Goal: Transaction & Acquisition: Purchase product/service

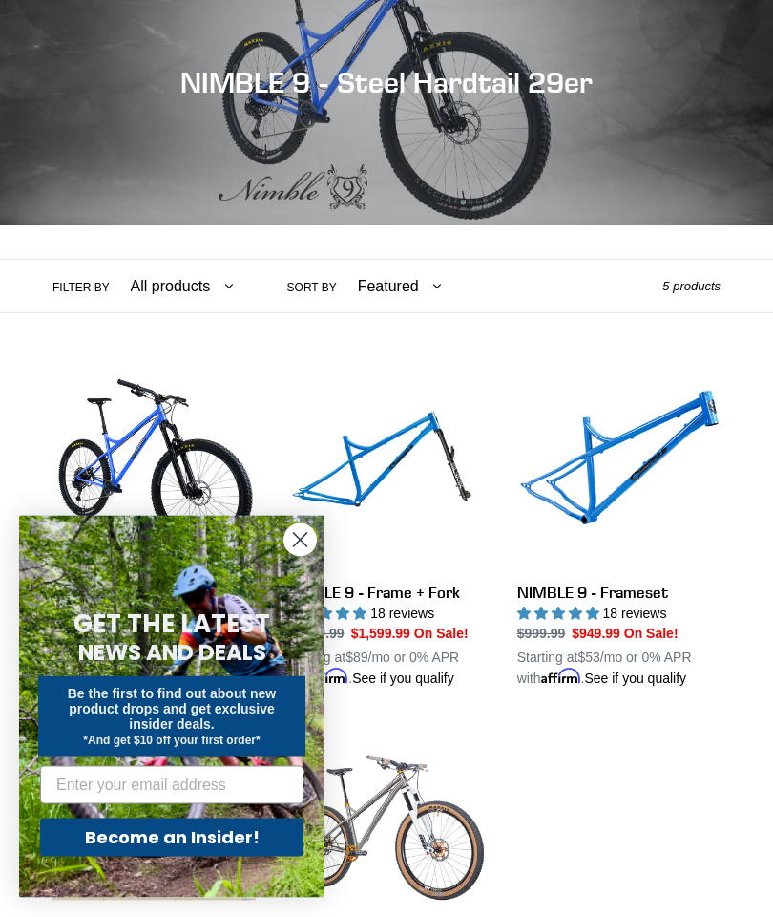
scroll to position [230, 0]
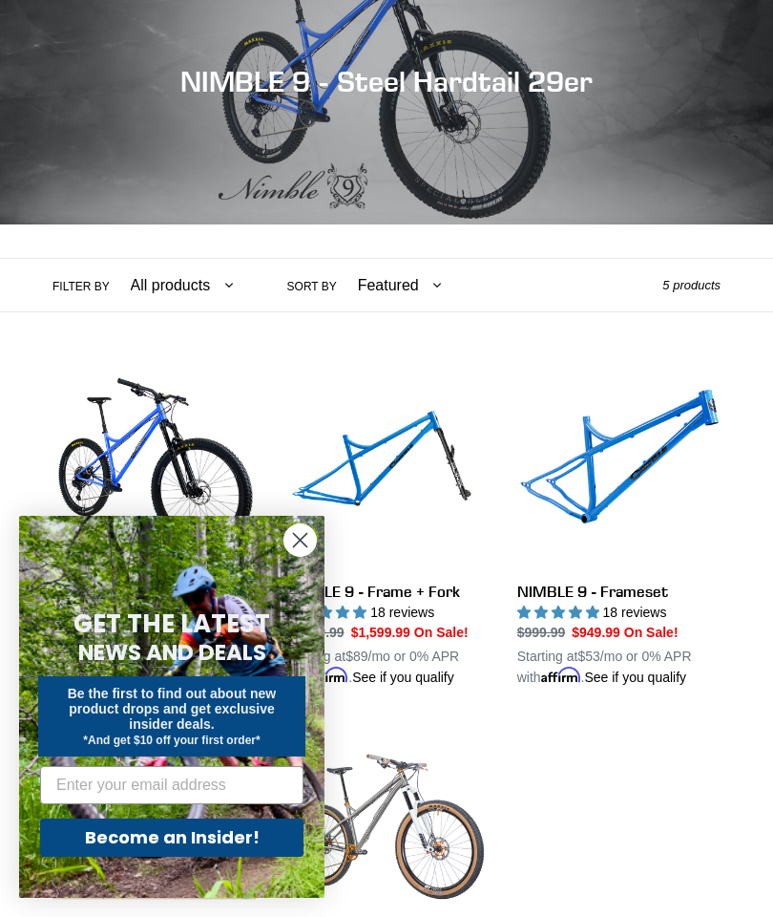
click at [301, 556] on circle "Close dialog" at bounding box center [301, 540] width 32 height 32
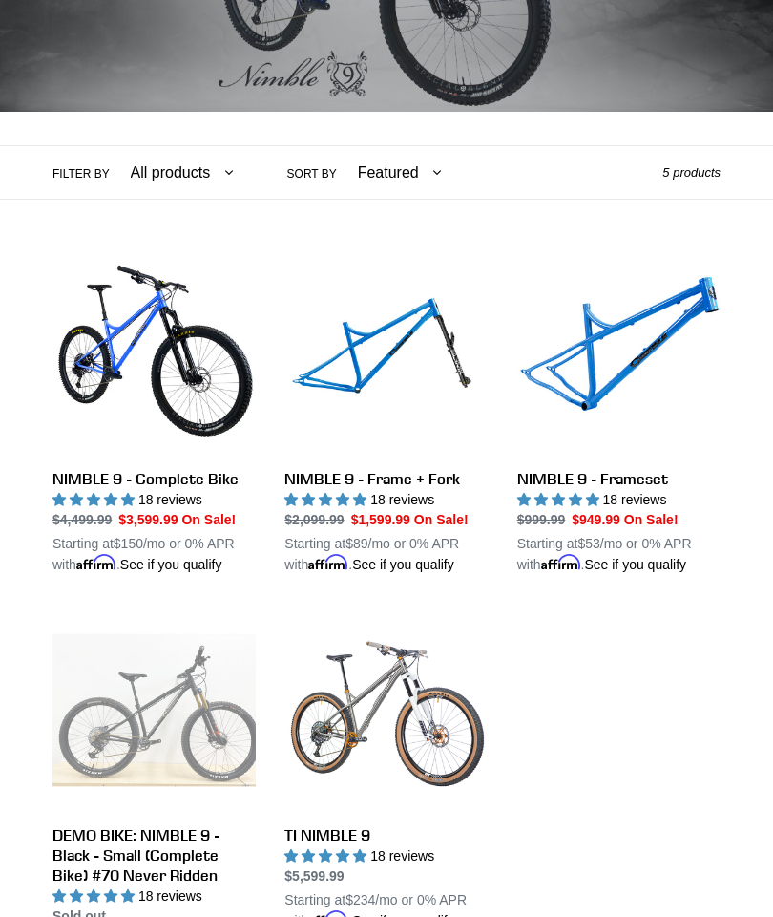
scroll to position [343, 0]
click at [85, 423] on link "NIMBLE 9 - Complete Bike" at bounding box center [154, 413] width 203 height 323
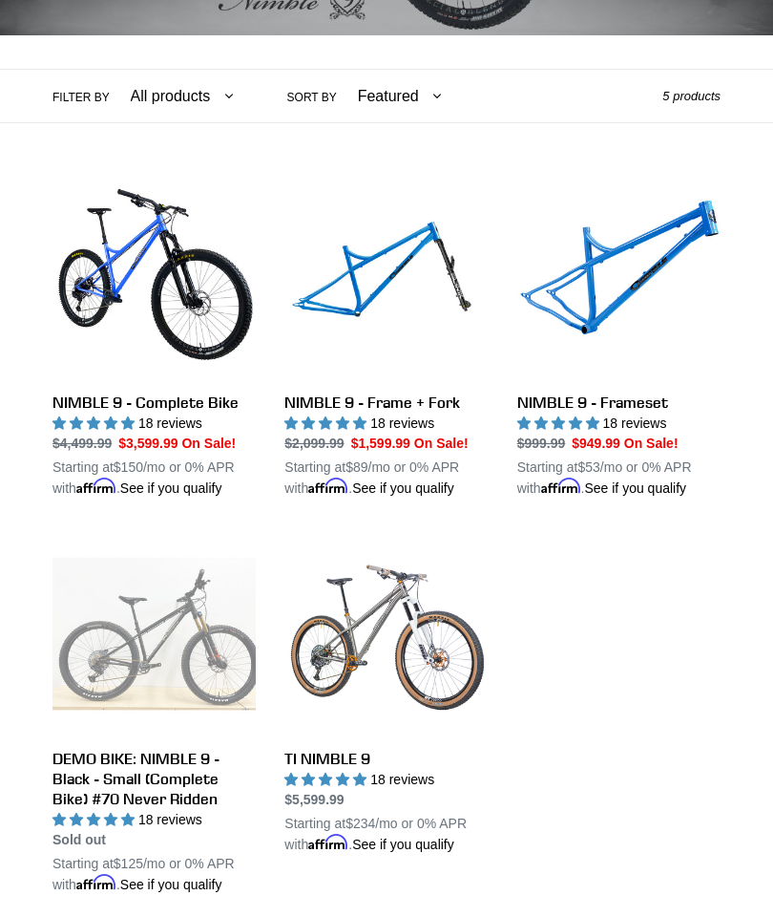
click at [668, 265] on link "NIMBLE 9 - Frameset" at bounding box center [618, 337] width 203 height 323
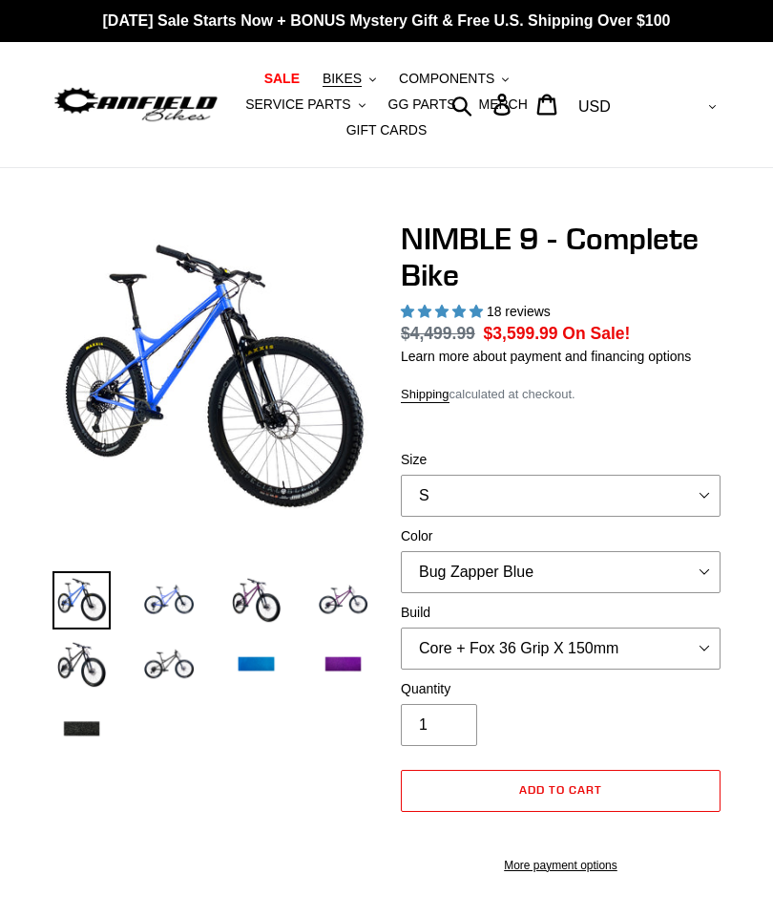
select select "highest-rating"
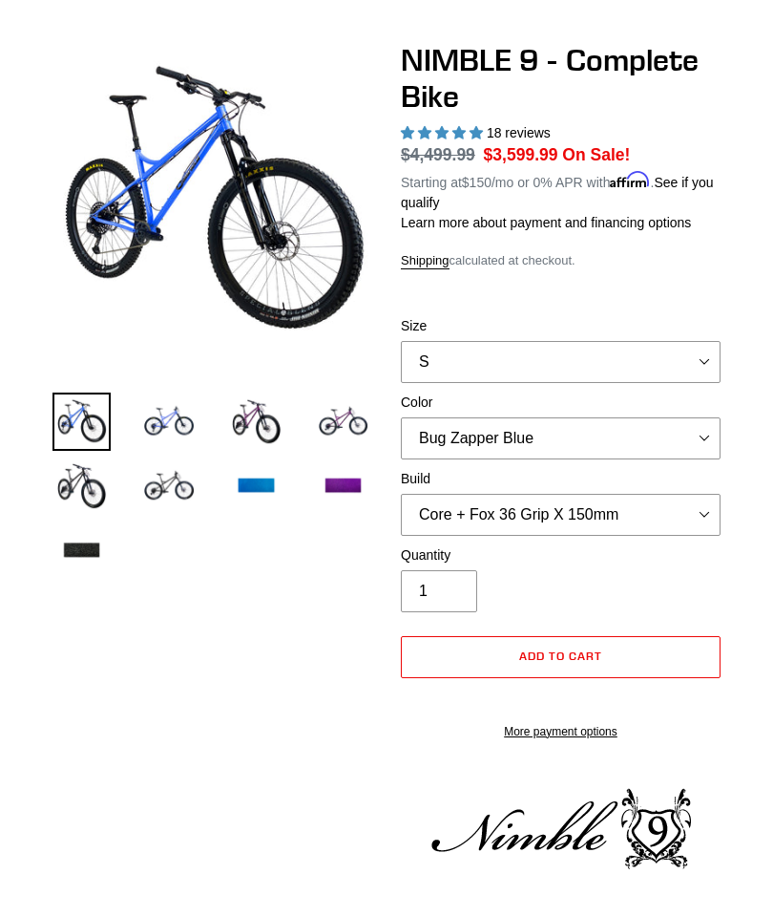
scroll to position [182, 0]
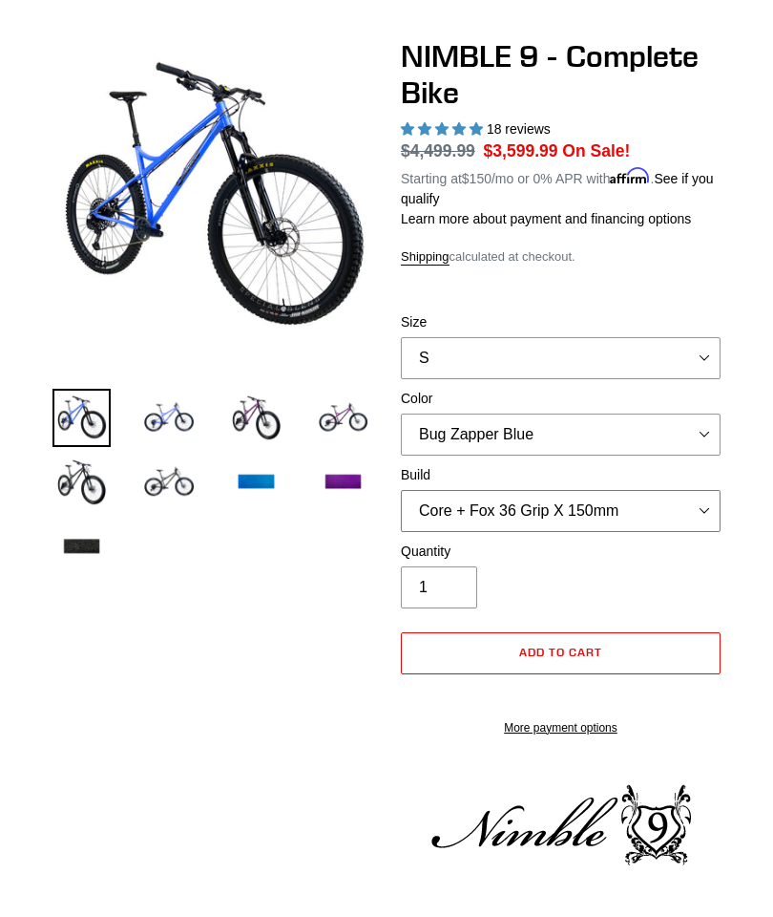
click at [596, 501] on select "Core + Fox 36 Grip X 150mm Pro + Fox 36 Grip X 150mm Core + RockShox Lyrik Ulti…" at bounding box center [561, 511] width 320 height 42
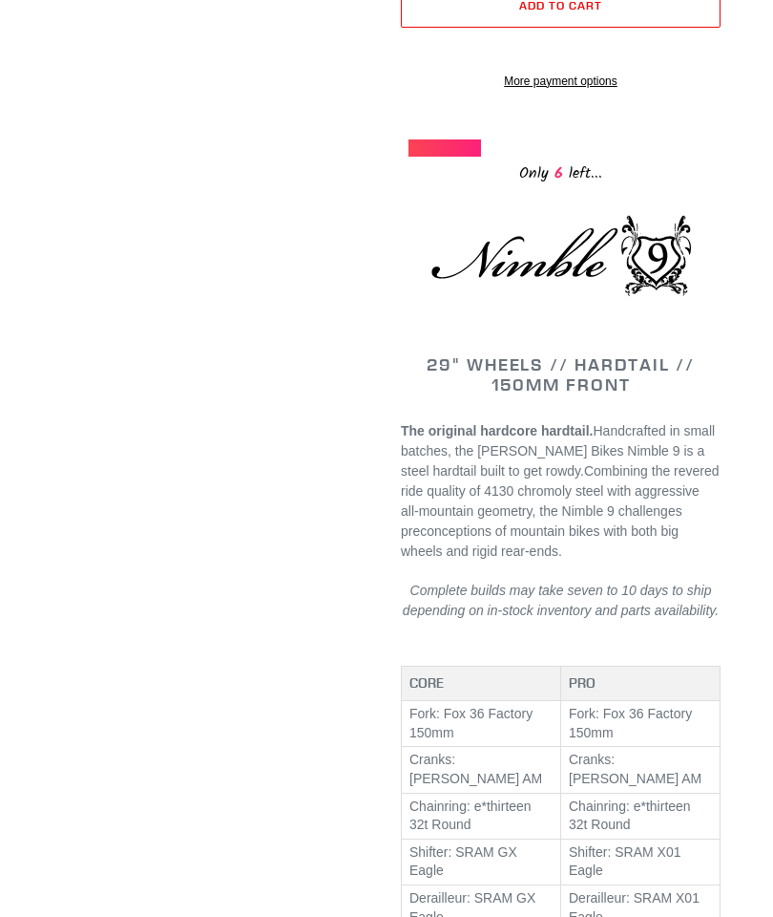
scroll to position [772, 0]
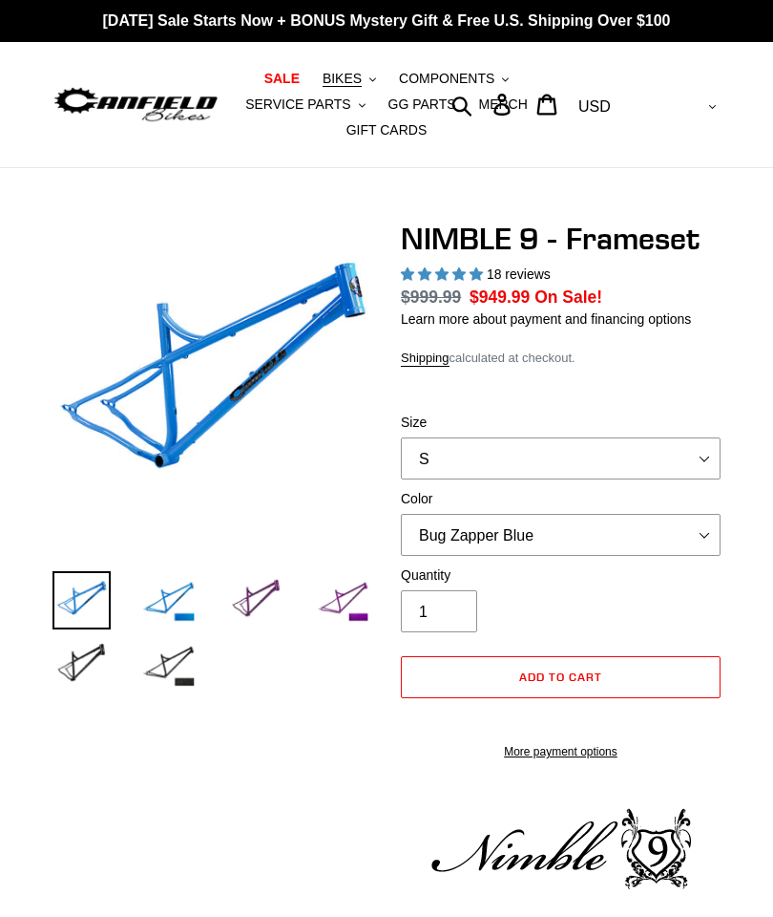
select select "highest-rating"
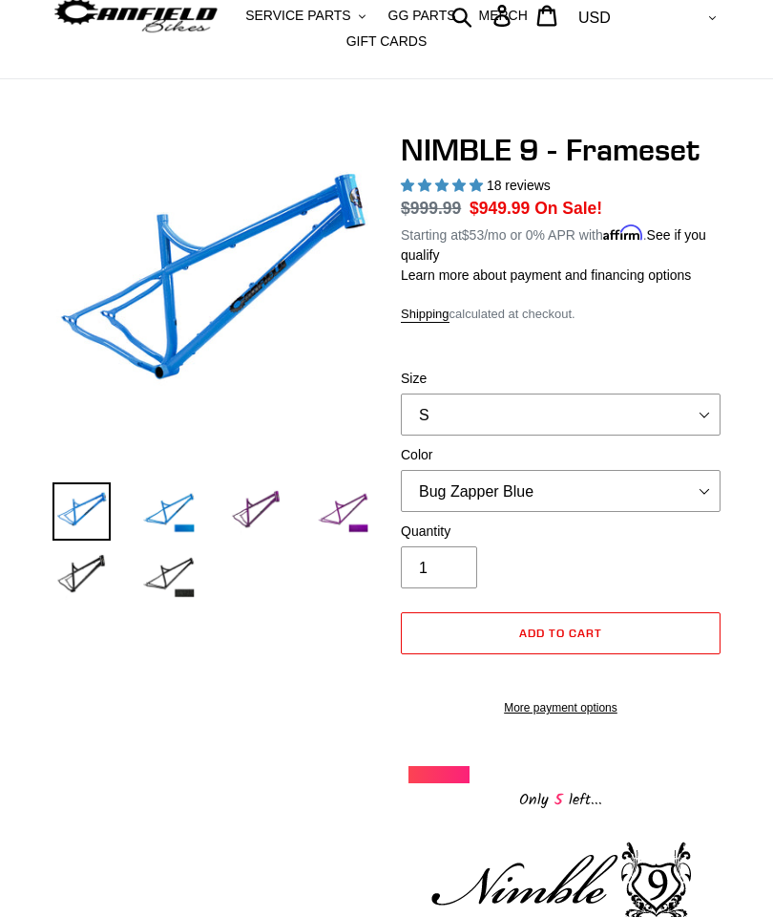
scroll to position [89, 0]
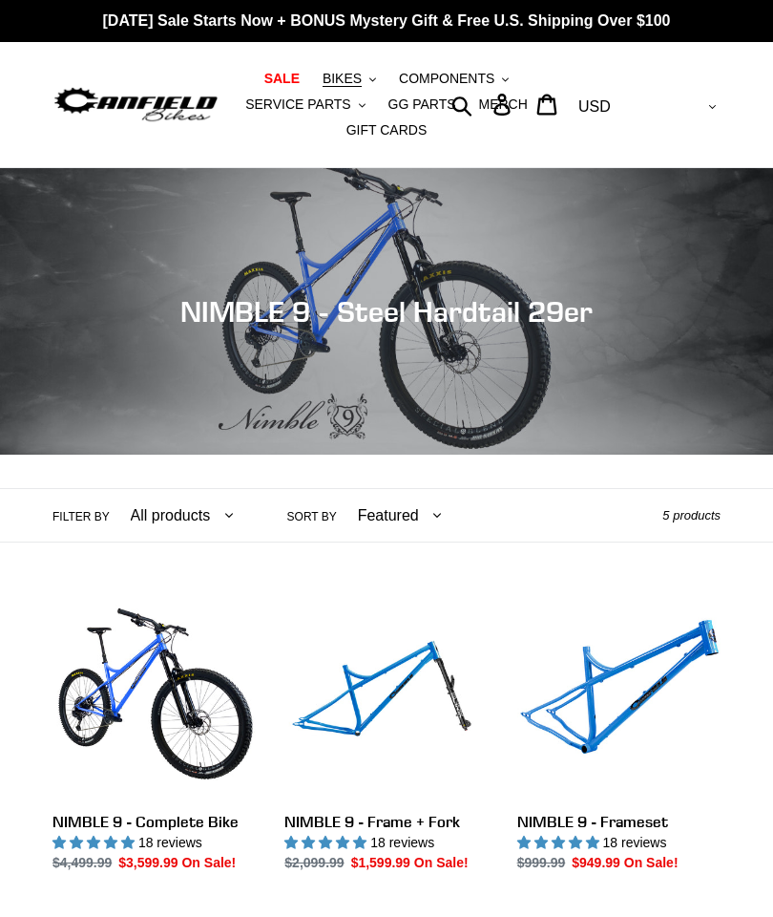
click at [338, 72] on span "BIKES" at bounding box center [342, 79] width 39 height 16
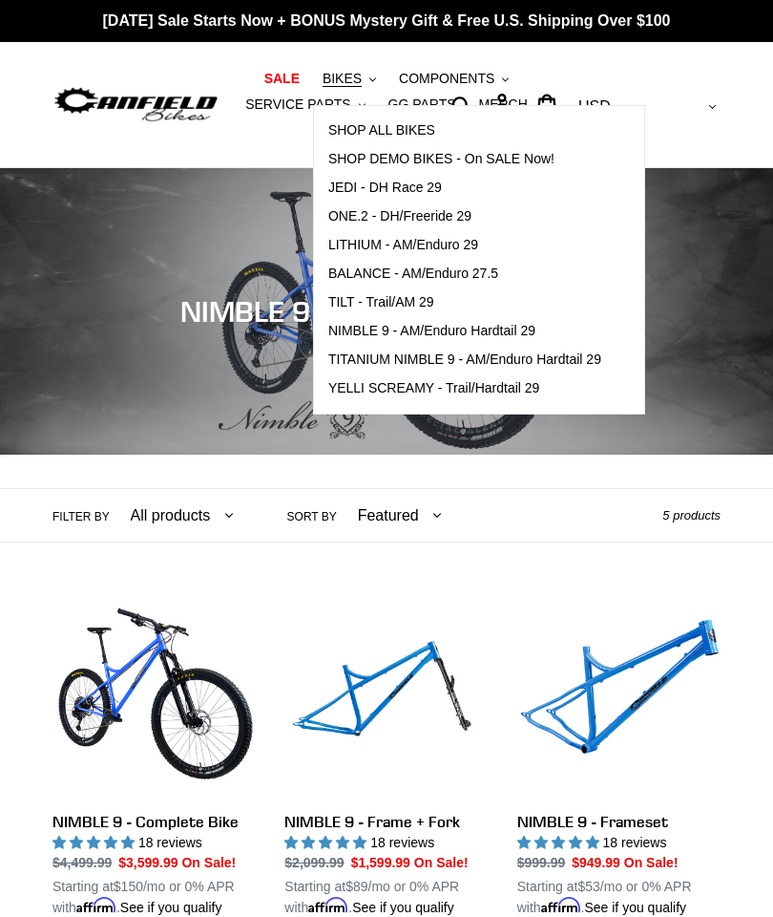
click at [531, 388] on span "YELLI SCREAMY - Trail/Hardtail 29" at bounding box center [434, 388] width 212 height 16
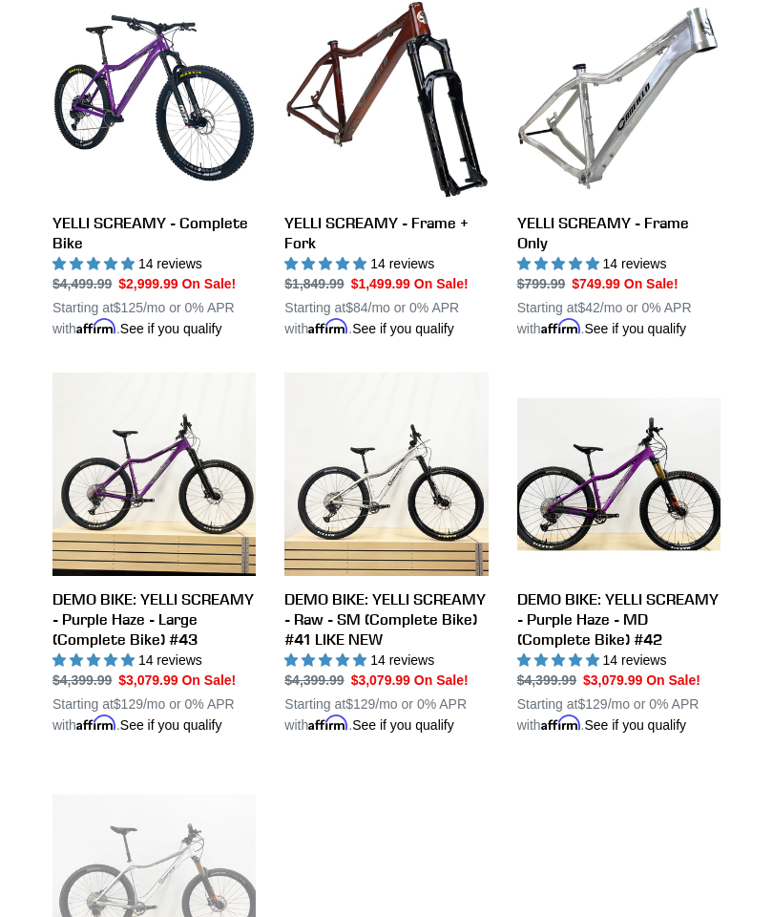
scroll to position [464, 0]
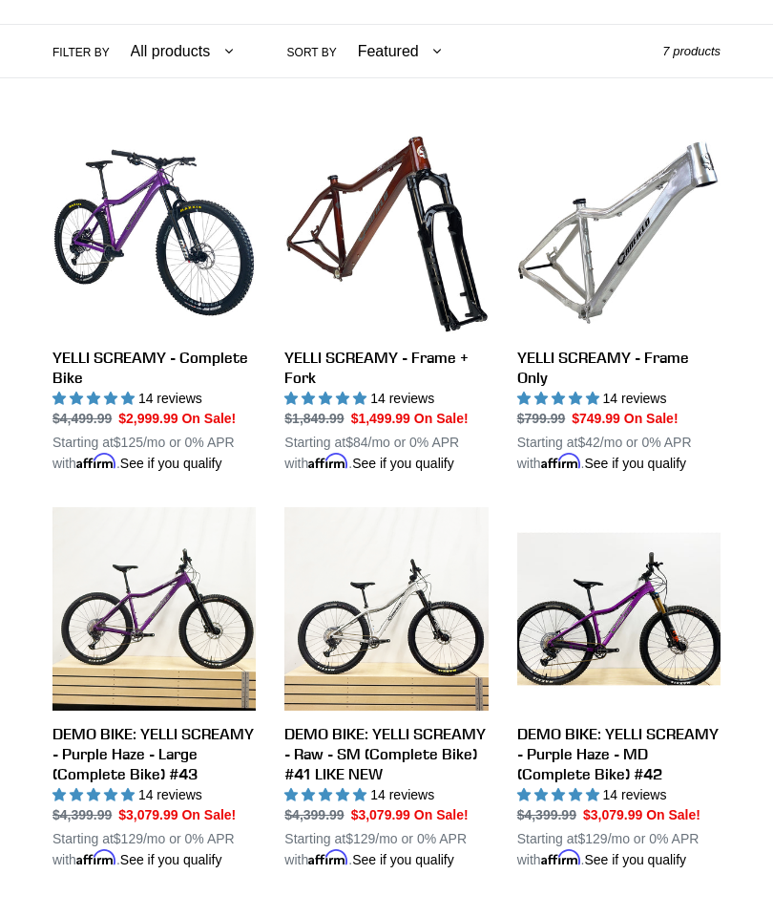
click at [662, 188] on link "YELLI SCREAMY - Frame Only" at bounding box center [618, 302] width 203 height 343
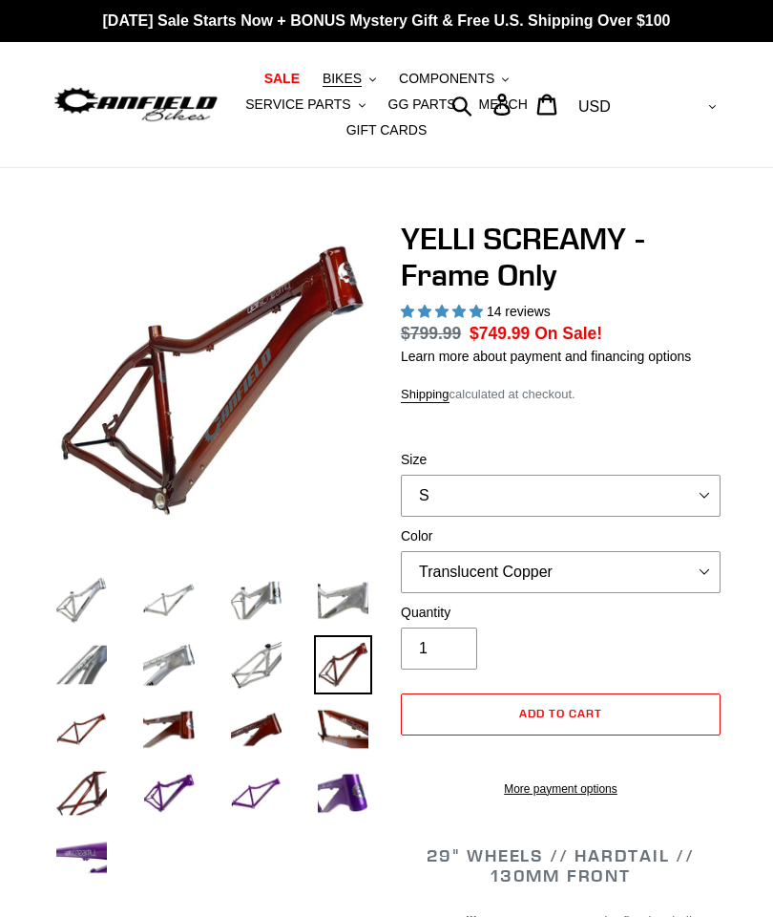
select select "highest-rating"
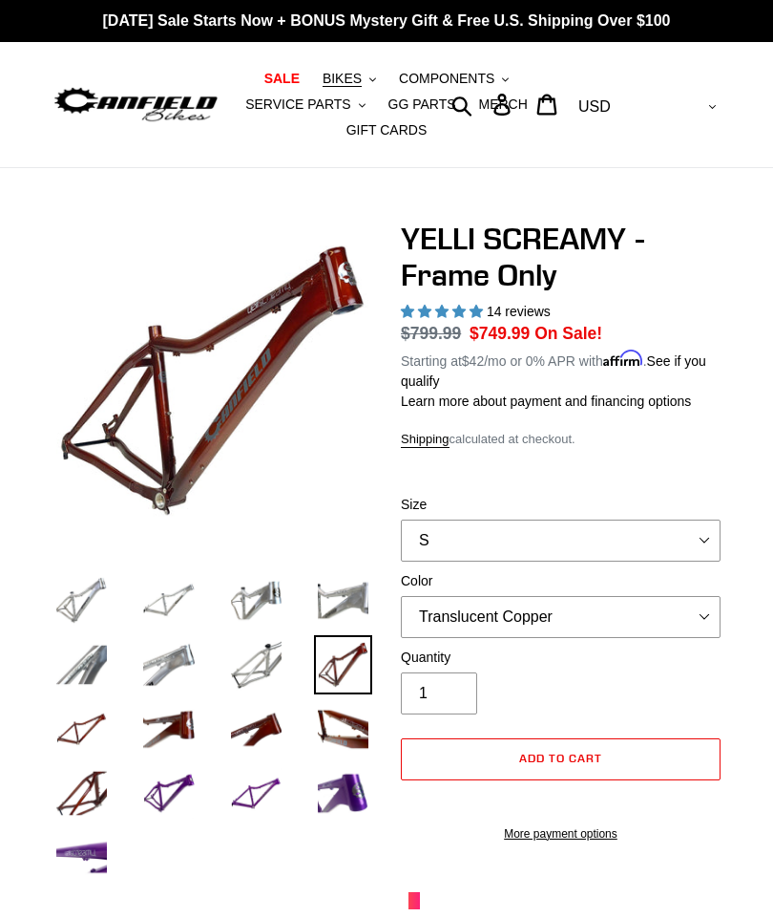
click at [74, 582] on img at bounding box center [82, 600] width 58 height 58
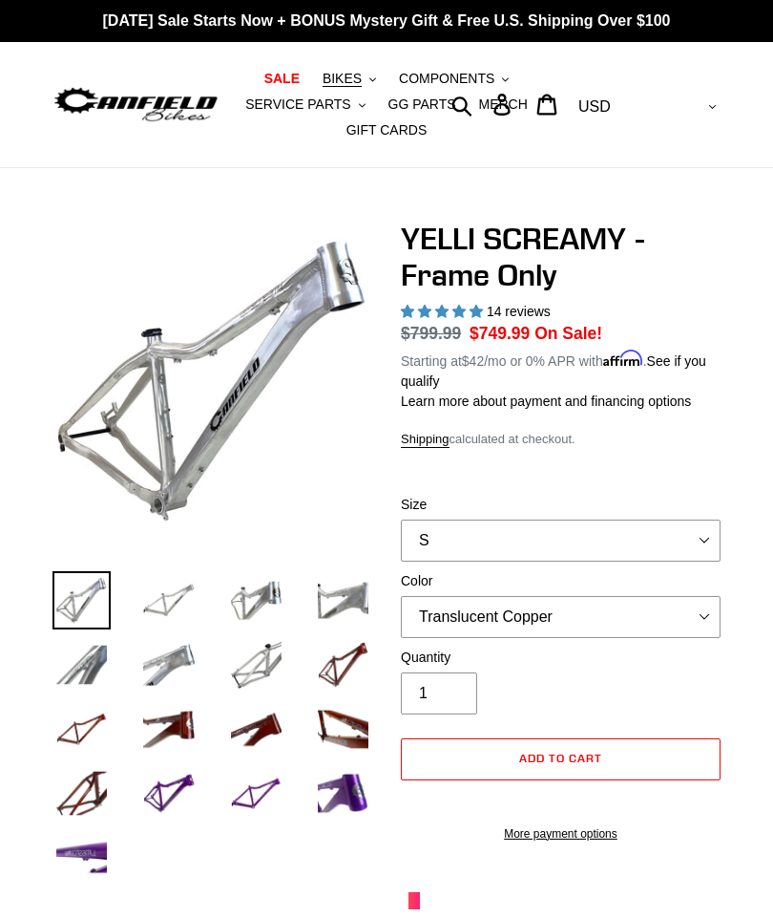
click at [162, 593] on img at bounding box center [168, 600] width 58 height 58
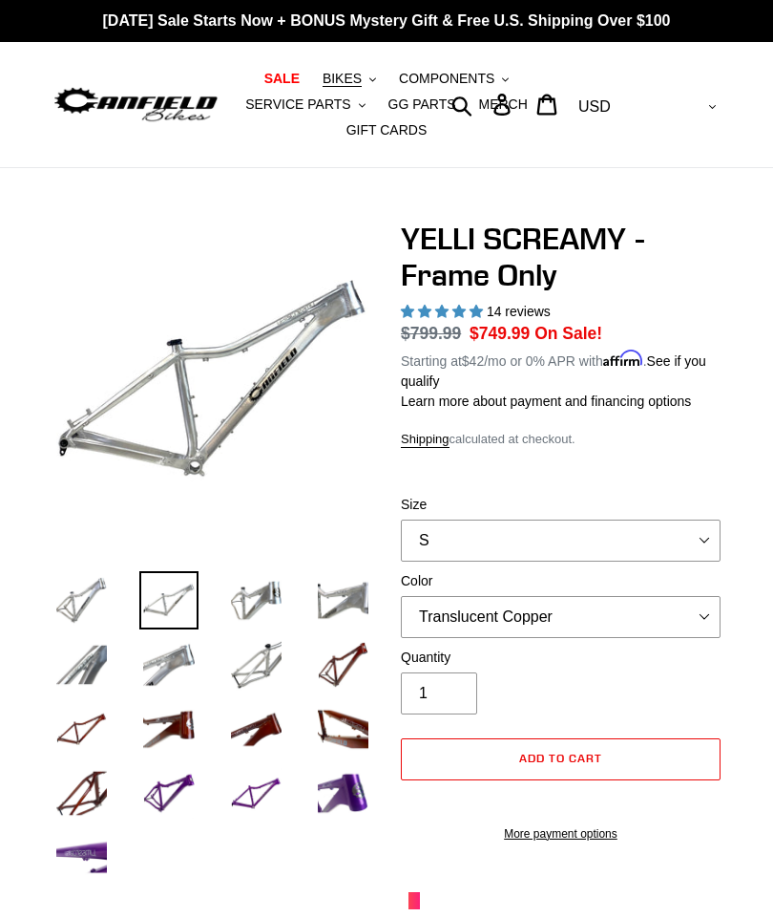
click at [256, 602] on img at bounding box center [256, 600] width 58 height 58
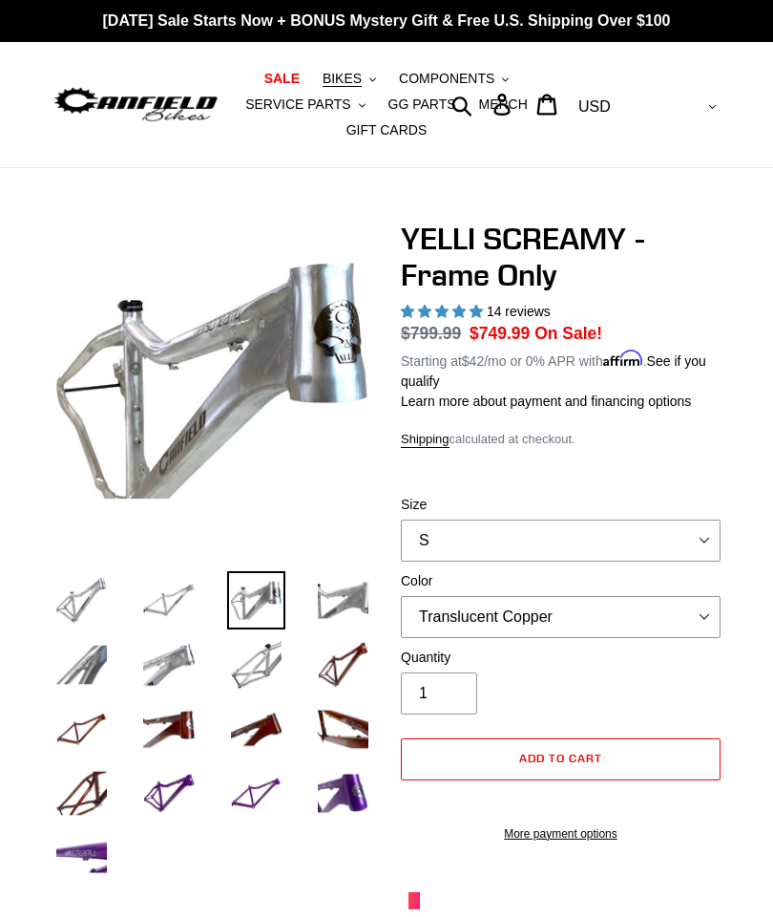
click at [348, 606] on img at bounding box center [343, 600] width 58 height 58
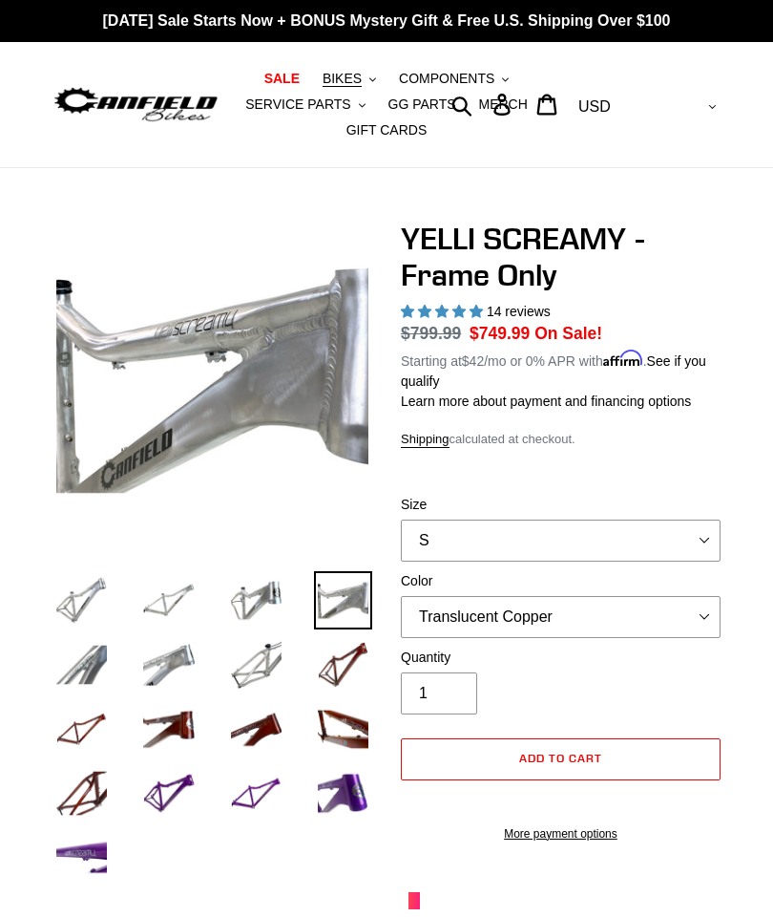
click at [90, 652] on img at bounding box center [82, 664] width 58 height 58
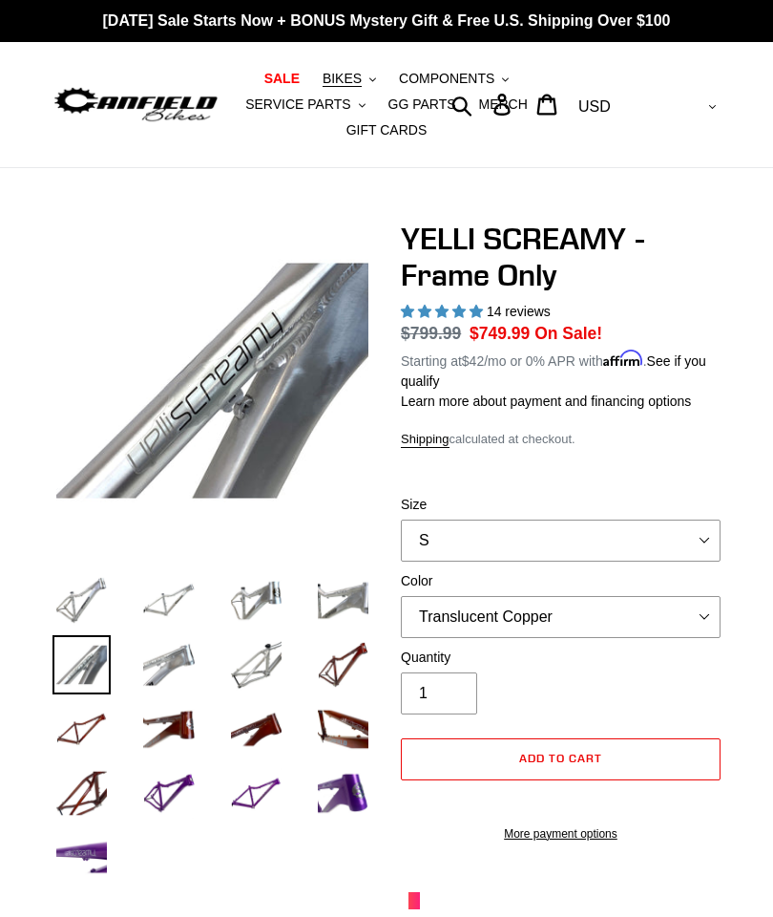
click at [179, 659] on img at bounding box center [168, 664] width 58 height 58
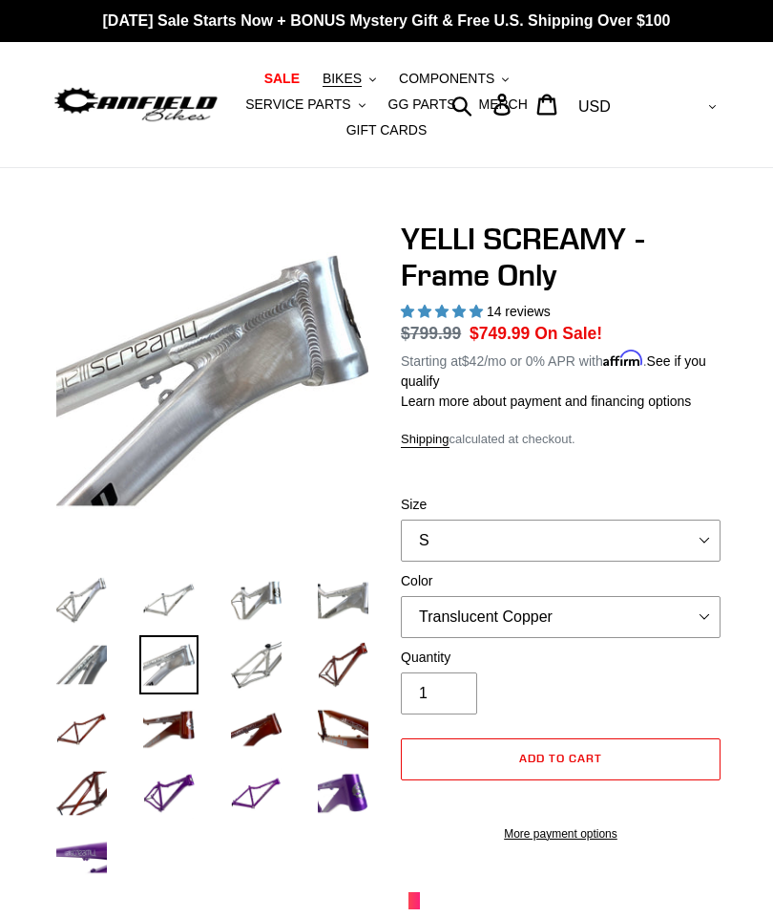
click at [268, 657] on img at bounding box center [256, 664] width 58 height 58
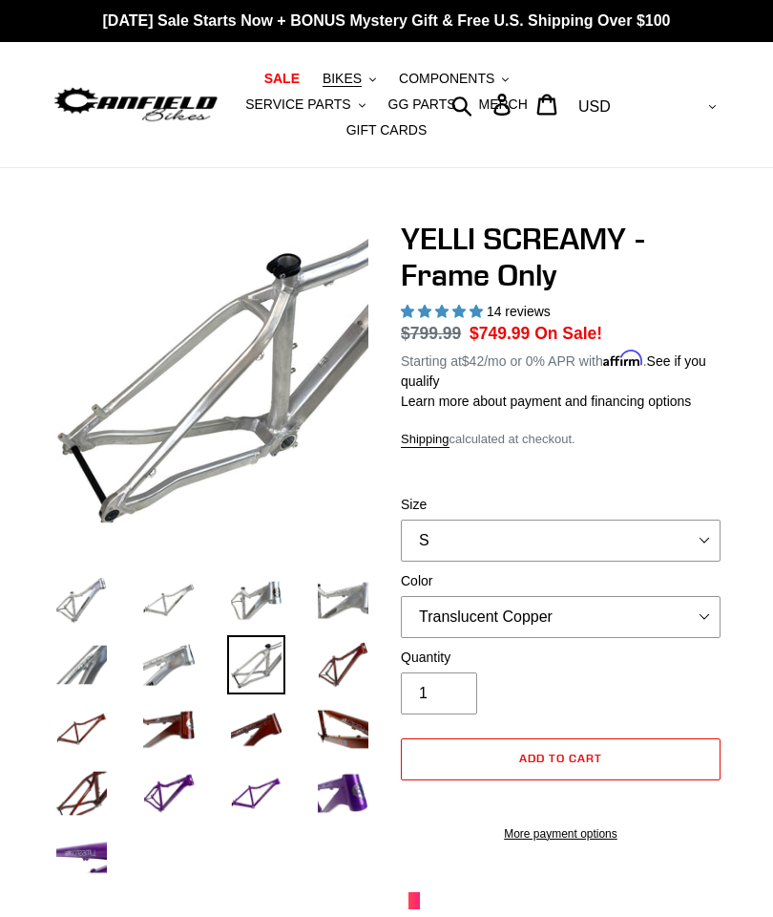
click at [338, 643] on img at bounding box center [343, 664] width 58 height 58
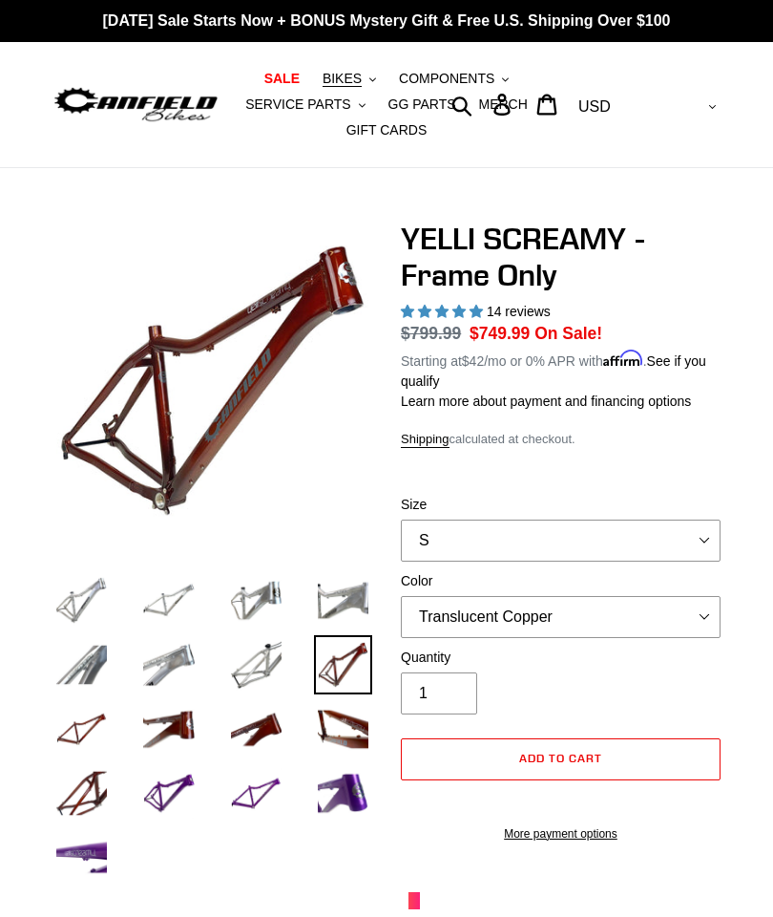
click at [97, 709] on img at bounding box center [82, 729] width 58 height 58
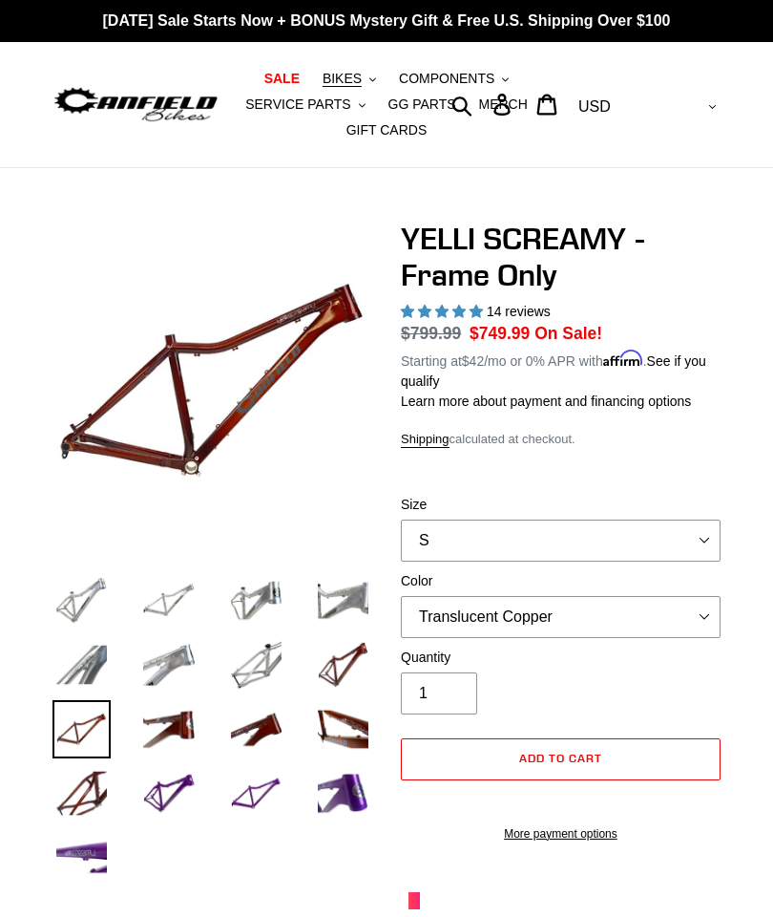
click at [176, 717] on img at bounding box center [168, 729] width 58 height 58
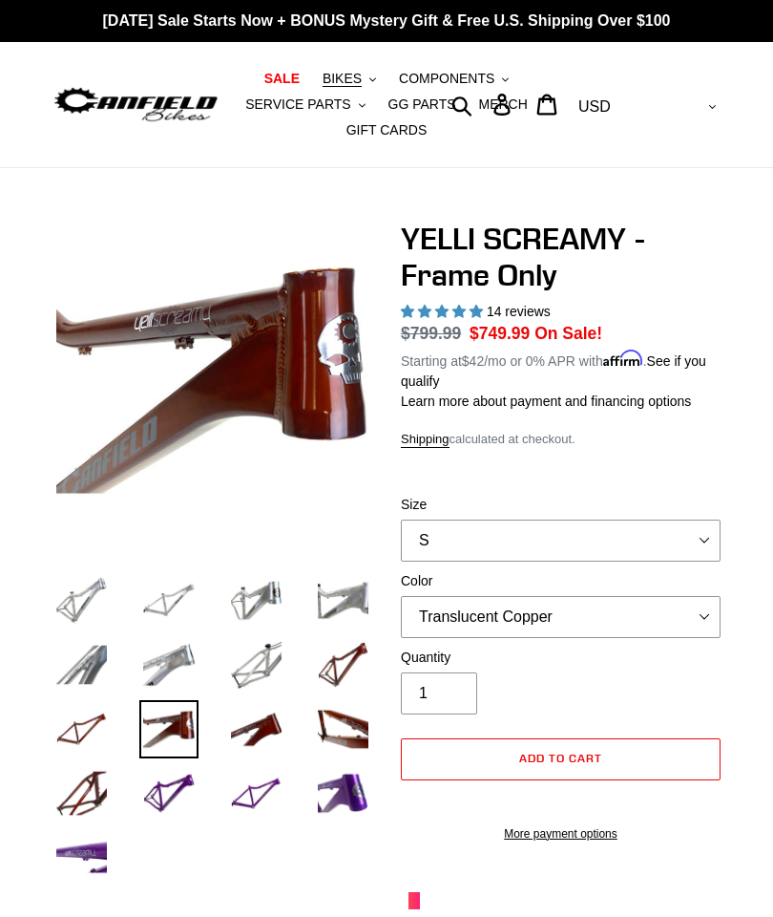
click at [271, 718] on img at bounding box center [256, 729] width 58 height 58
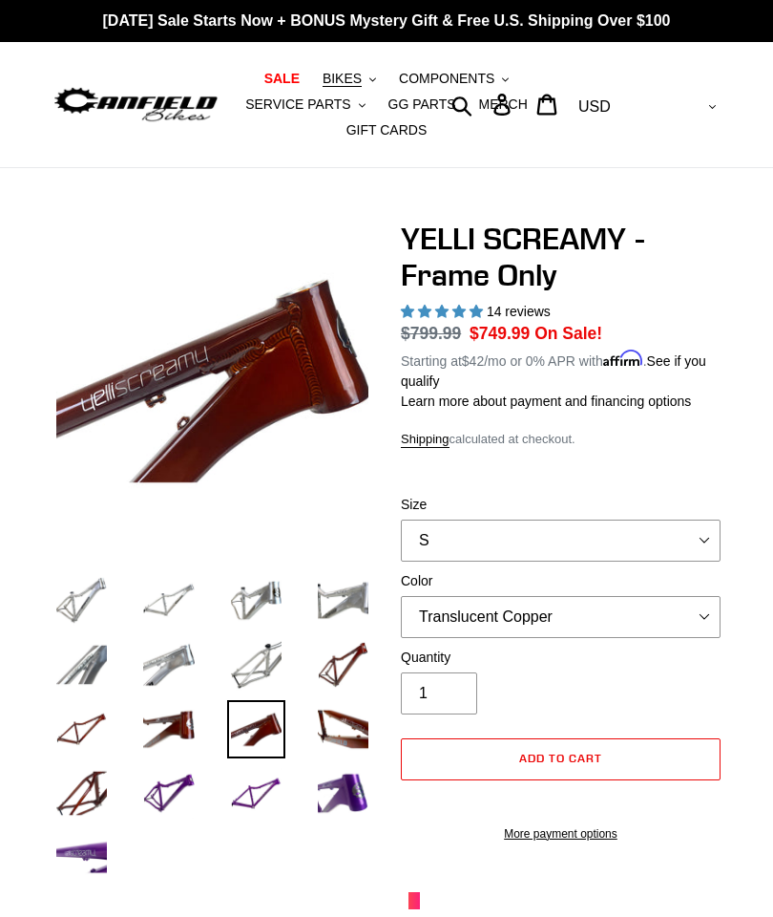
click at [342, 710] on img at bounding box center [343, 729] width 58 height 58
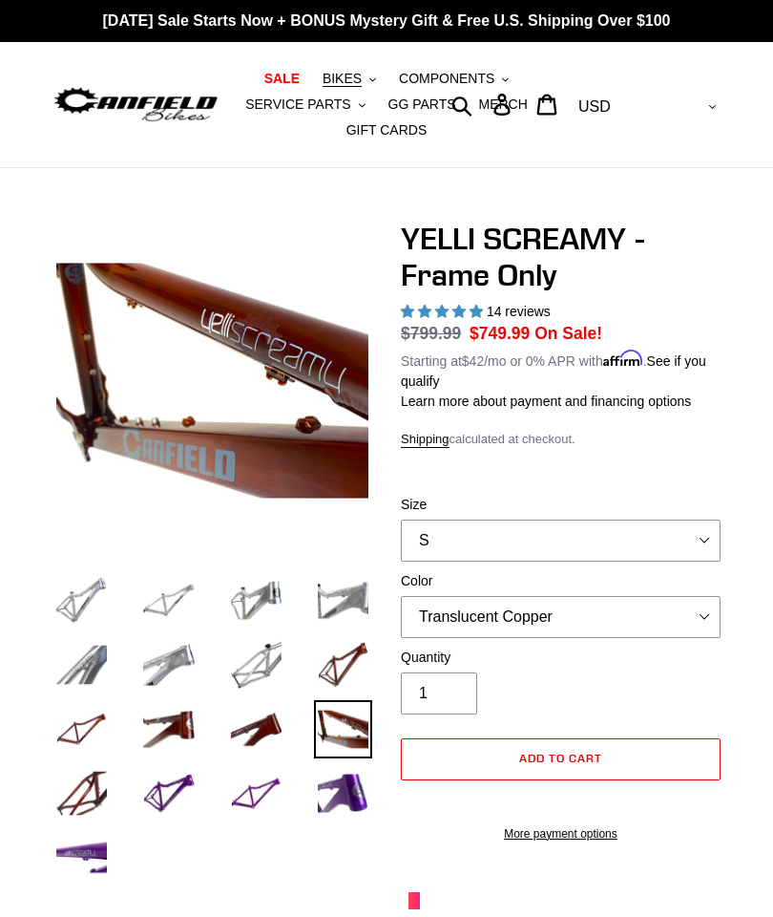
click at [352, 764] on img at bounding box center [343, 793] width 58 height 58
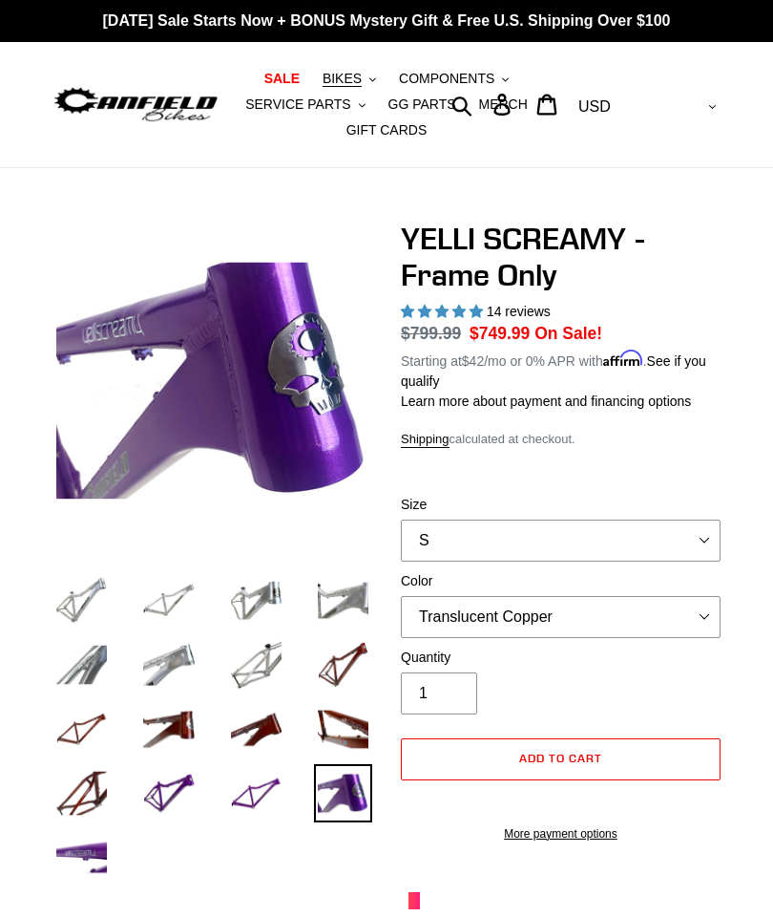
click at [273, 776] on img at bounding box center [256, 793] width 58 height 58
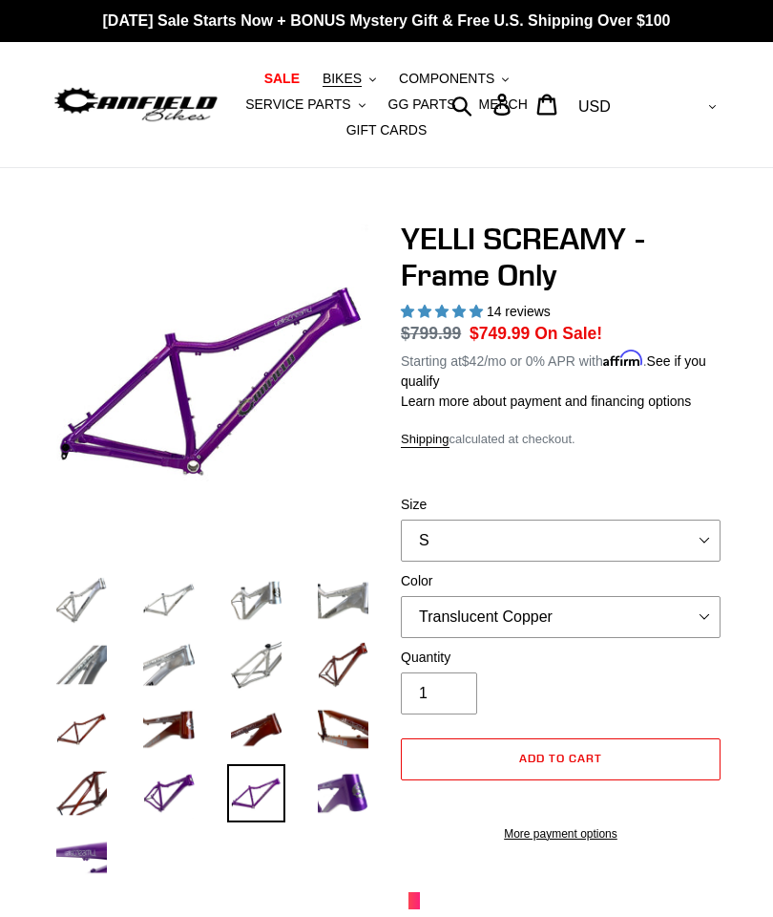
click at [178, 769] on img at bounding box center [168, 793] width 58 height 58
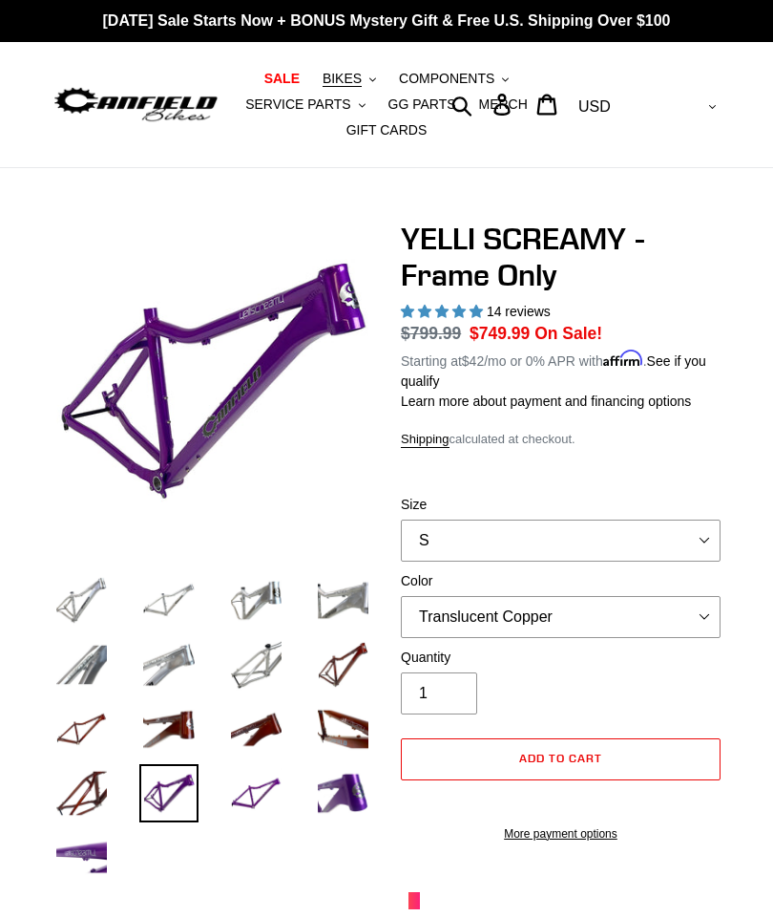
click at [102, 768] on img at bounding box center [82, 793] width 58 height 58
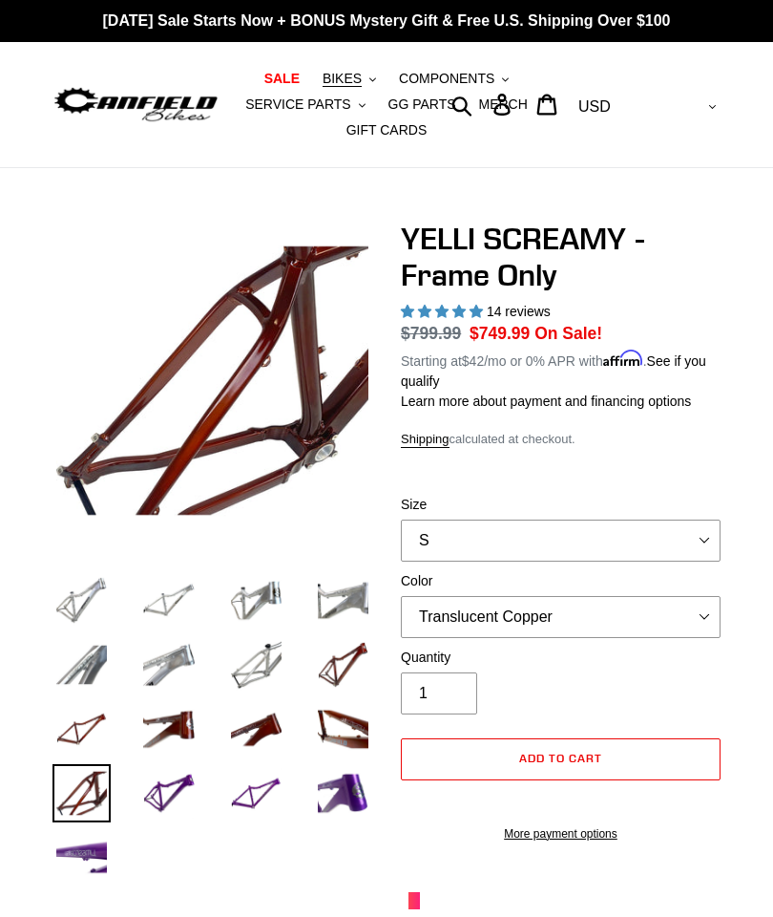
click at [83, 843] on img at bounding box center [82, 857] width 58 height 58
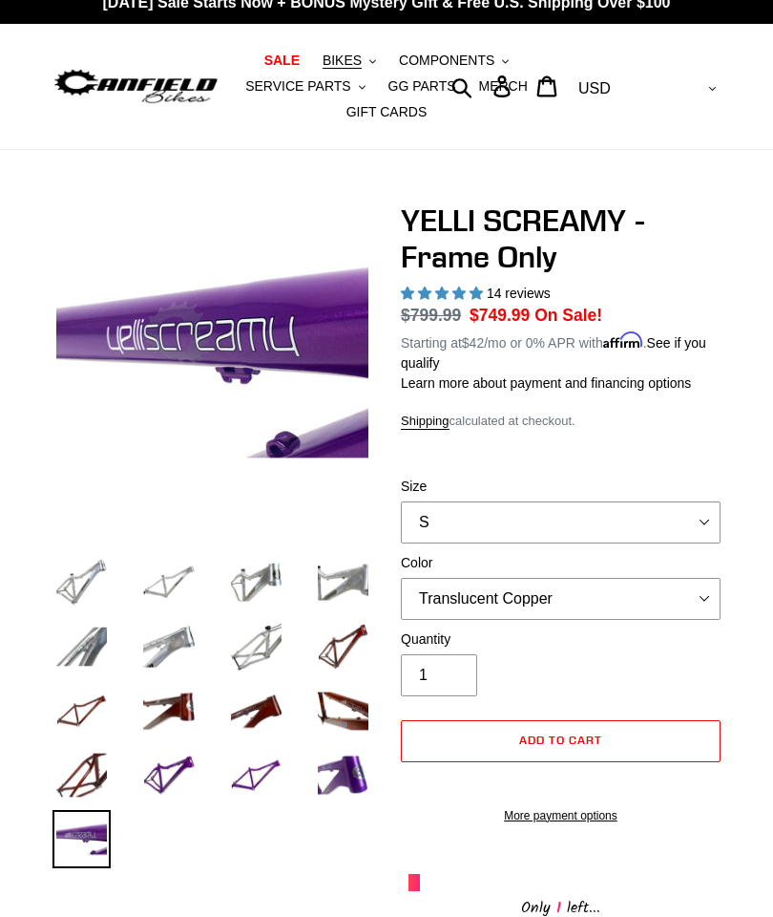
scroll to position [43, 0]
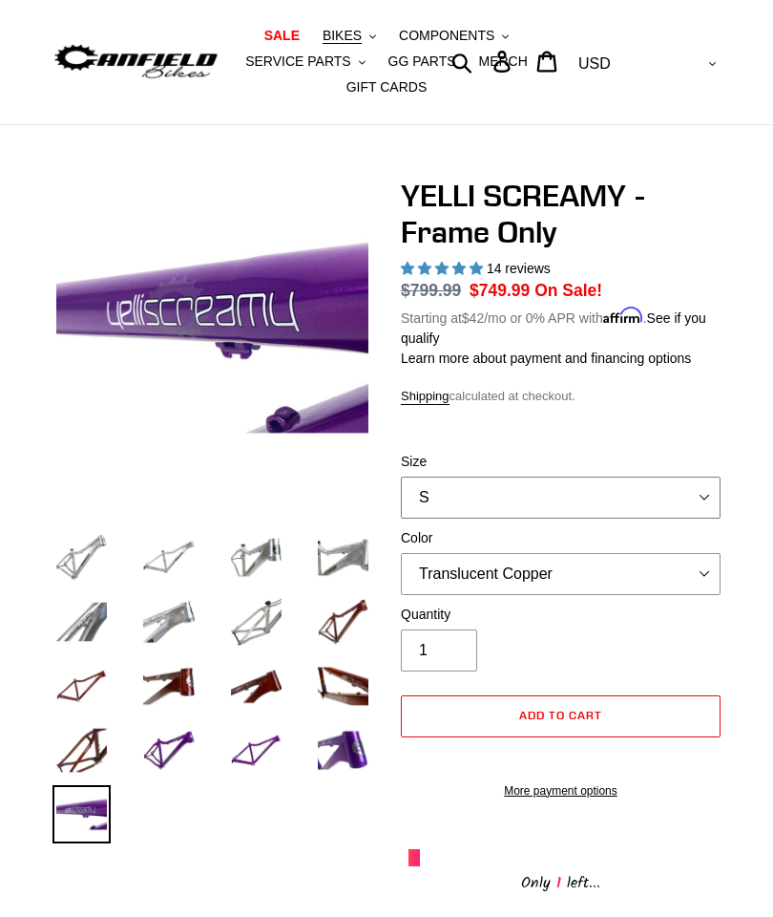
click at [690, 483] on select "S M L XL" at bounding box center [561, 497] width 320 height 42
select select "XL"
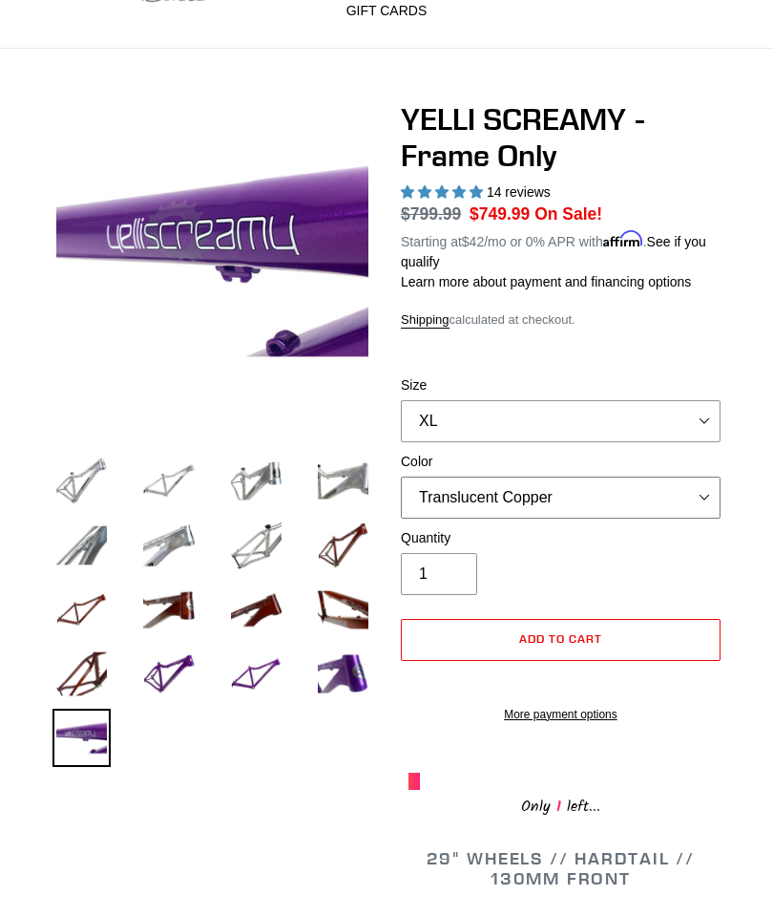
click at [615, 479] on select "Translucent Copper Purple Haze Raw" at bounding box center [561, 497] width 320 height 42
select select "Purple Haze"
